Goal: Task Accomplishment & Management: Use online tool/utility

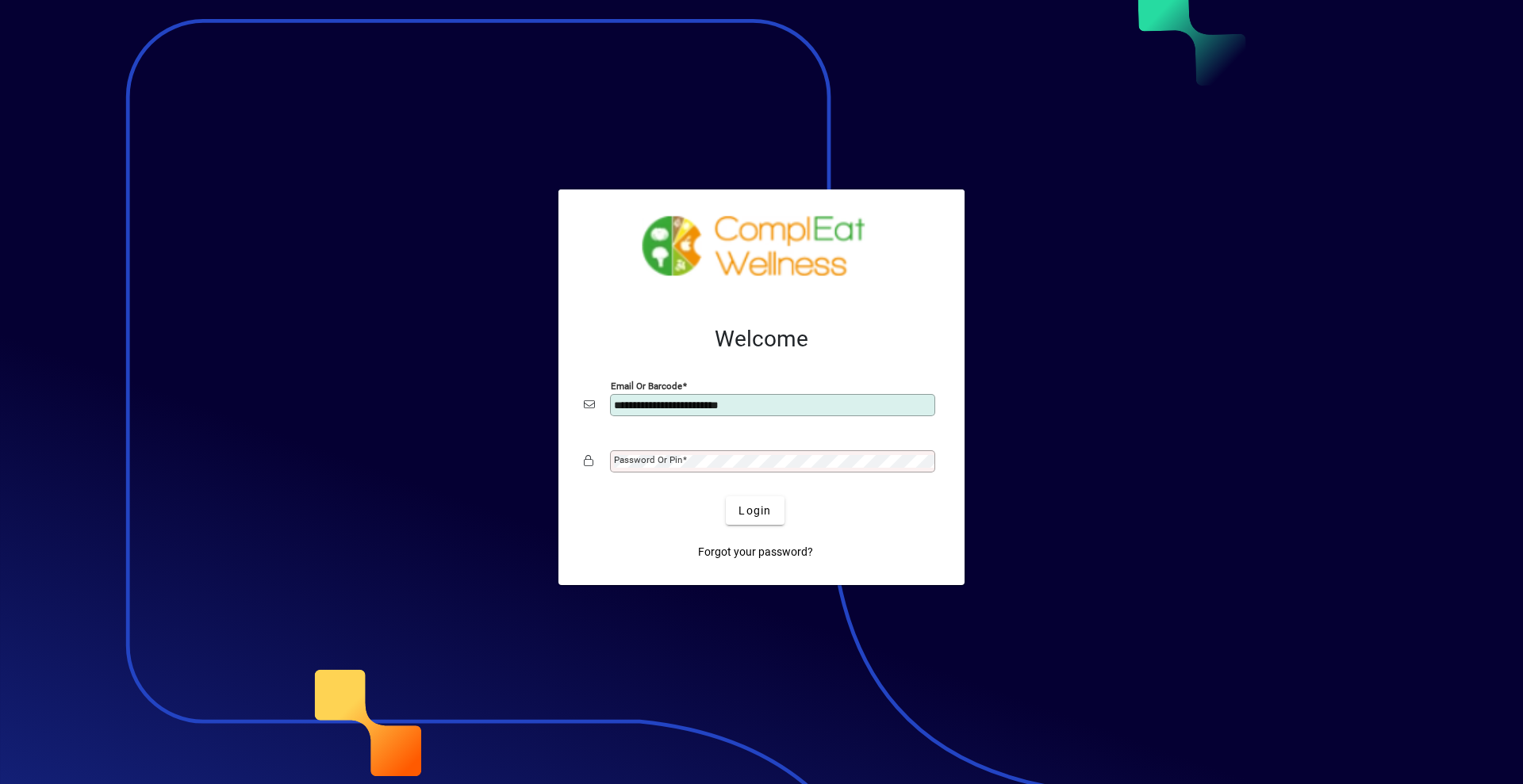
type input "**********"
click at [726, 496] on button "Login" at bounding box center [755, 510] width 58 height 29
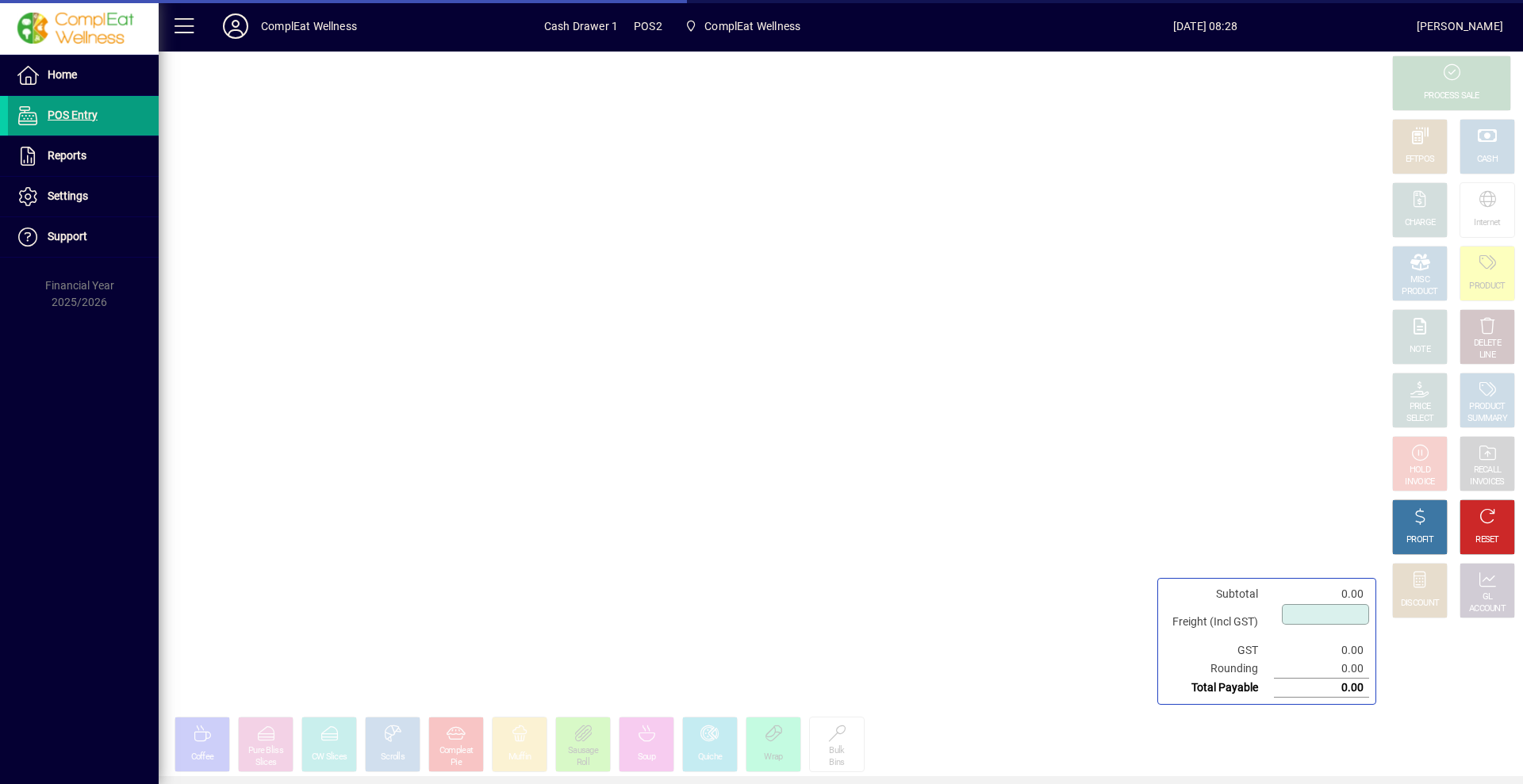
type input "****"
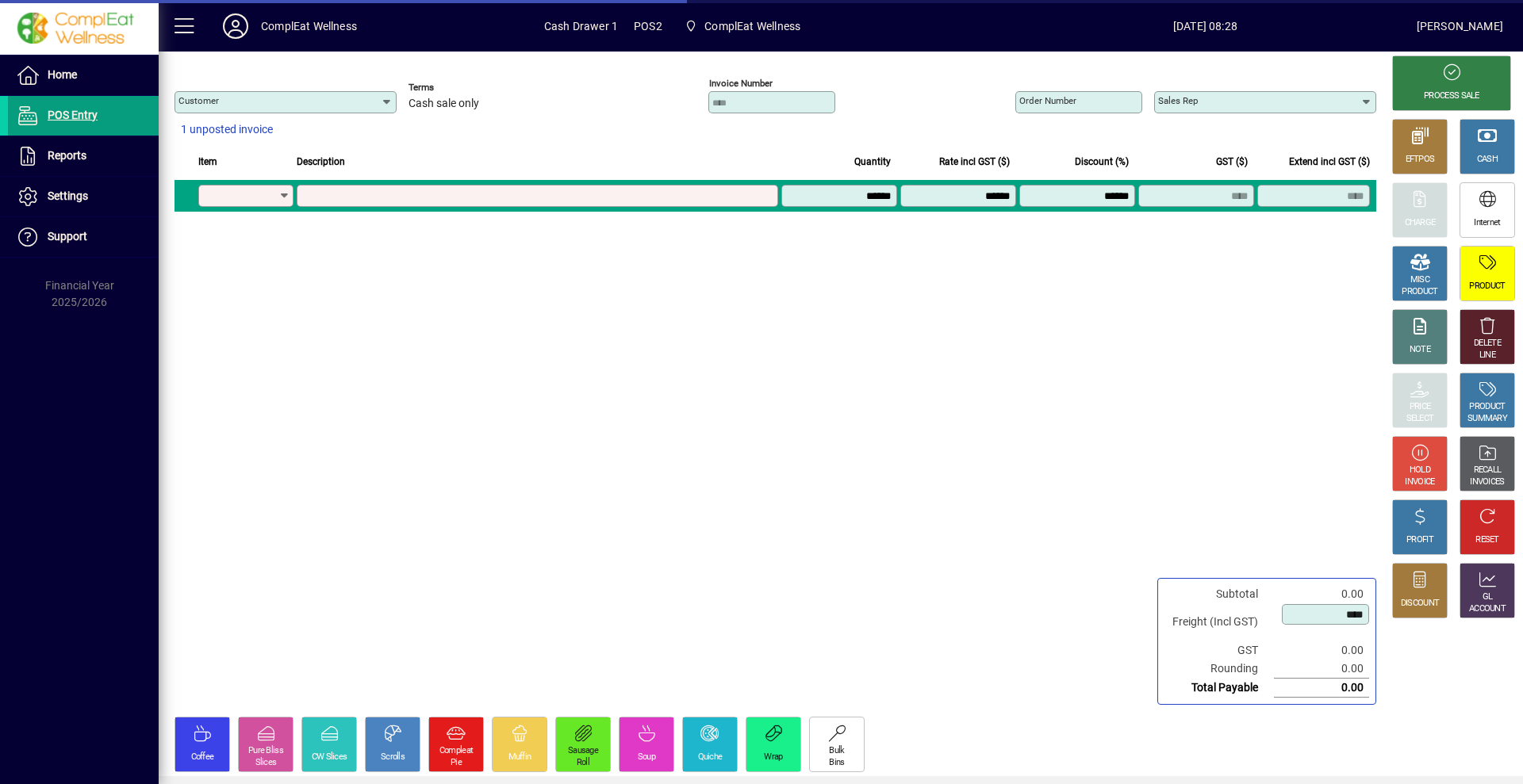
type input "**********"
